Goal: Information Seeking & Learning: Learn about a topic

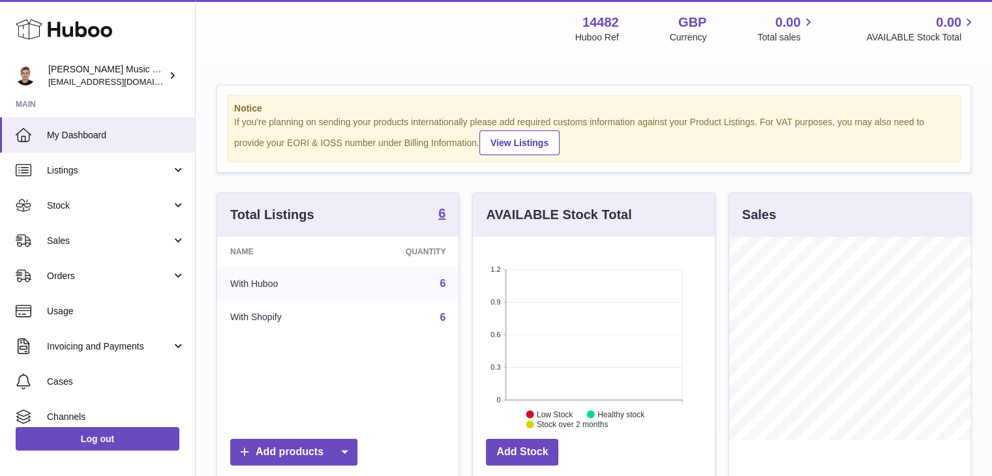
scroll to position [203, 242]
click at [89, 165] on span "Listings" at bounding box center [109, 170] width 125 height 12
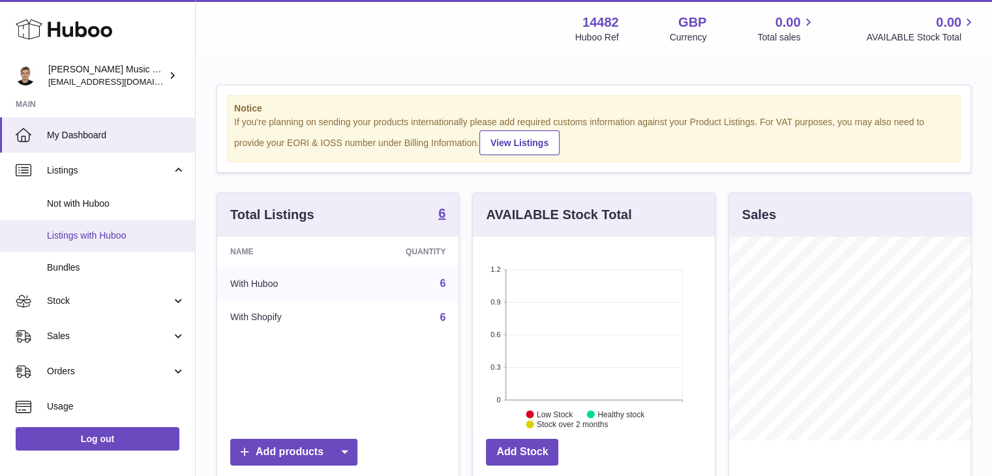
click at [134, 237] on span "Listings with Huboo" at bounding box center [116, 236] width 138 height 12
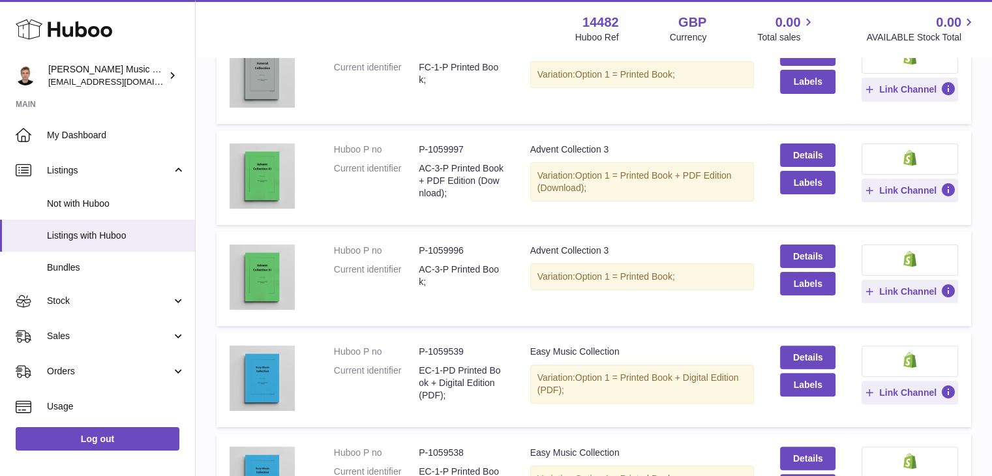
scroll to position [326, 0]
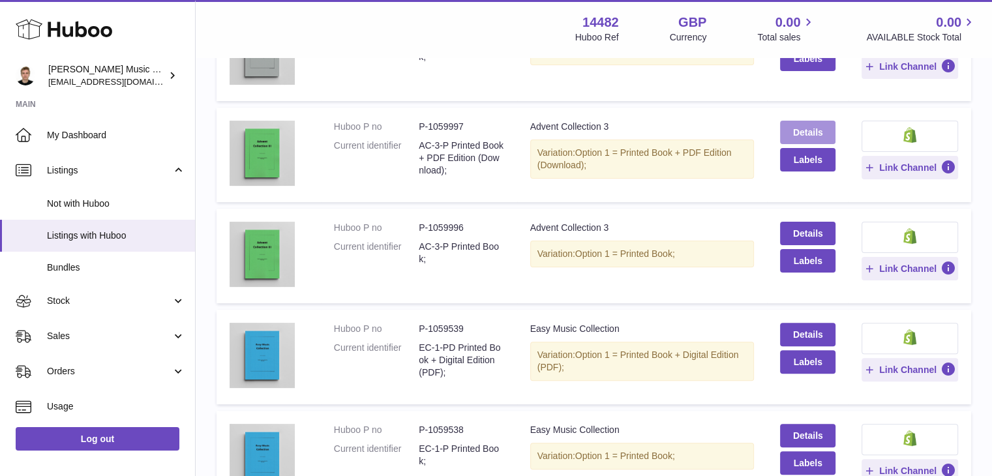
click at [803, 134] on link "Details" at bounding box center [807, 132] width 55 height 23
drag, startPoint x: 413, startPoint y: 247, endPoint x: 488, endPoint y: 260, distance: 76.0
click at [488, 260] on dl "Huboo P no P-1059996 Current identifier AC-3-P Printed Book;" at bounding box center [419, 247] width 170 height 50
drag, startPoint x: 423, startPoint y: 144, endPoint x: 481, endPoint y: 158, distance: 59.6
click at [481, 158] on dd "AC-3-P Printed Book + PDF Edition (Download);" at bounding box center [461, 158] width 85 height 37
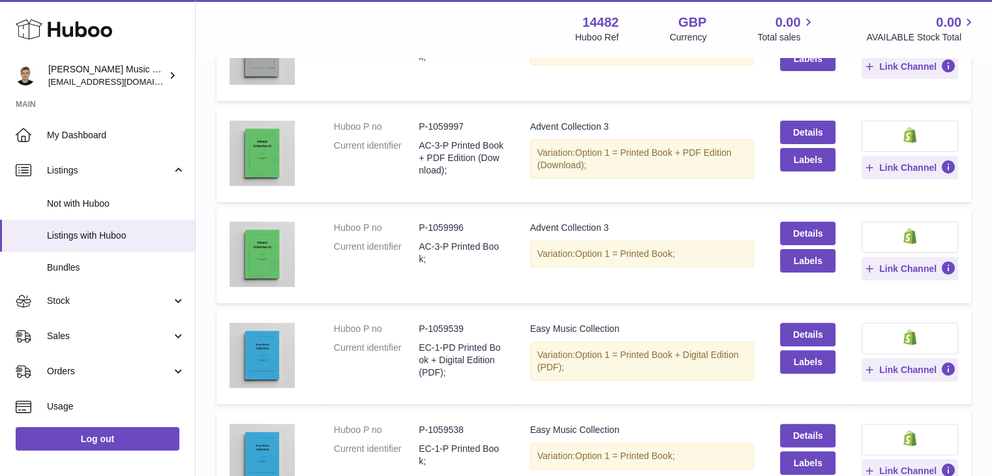
click at [475, 187] on td "Huboo P no P-1059997 Current identifier AC-3-P Printed Book + PDF Edition (Down…" at bounding box center [419, 155] width 196 height 95
drag, startPoint x: 267, startPoint y: 16, endPoint x: 286, endPoint y: 48, distance: 36.2
click at [267, 16] on div "Menu Huboo 14482 Huboo Ref GBP Currency 0.00 Total sales 0.00 AVAILABLE Stock T…" at bounding box center [593, 29] width 765 height 30
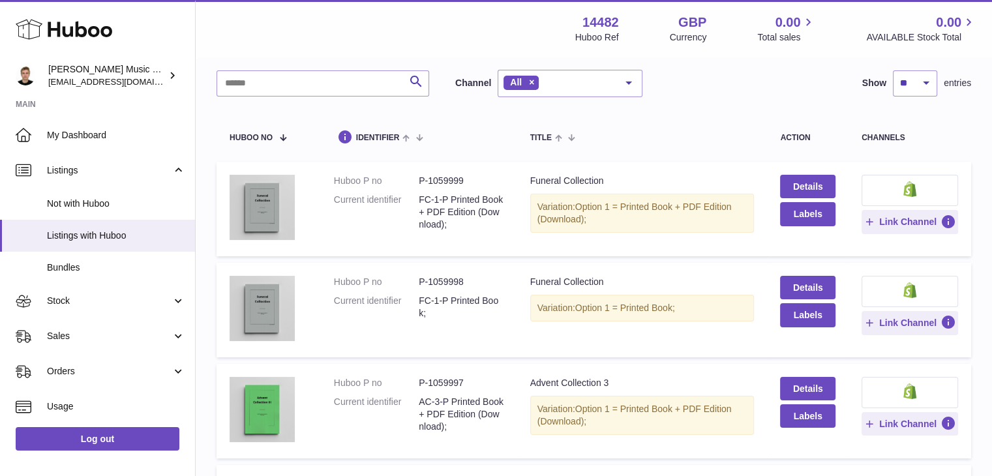
scroll to position [0, 0]
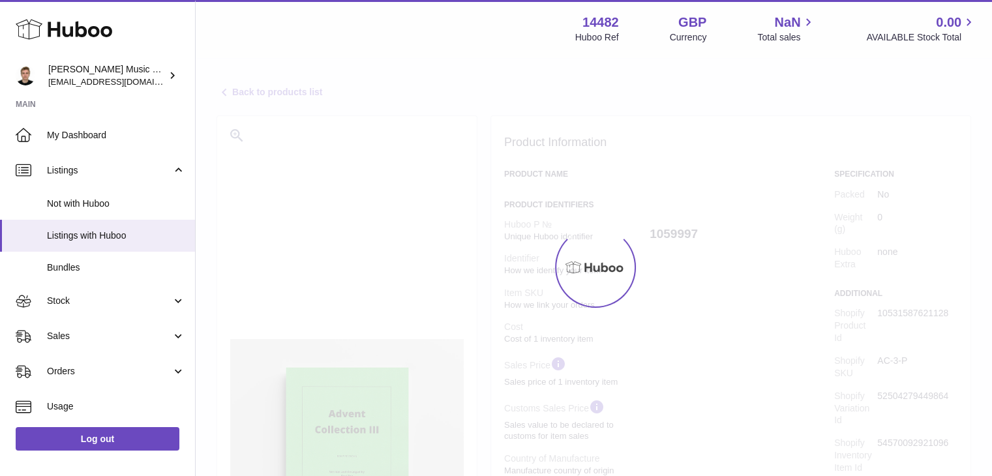
select select
select select "****"
